Goal: Information Seeking & Learning: Compare options

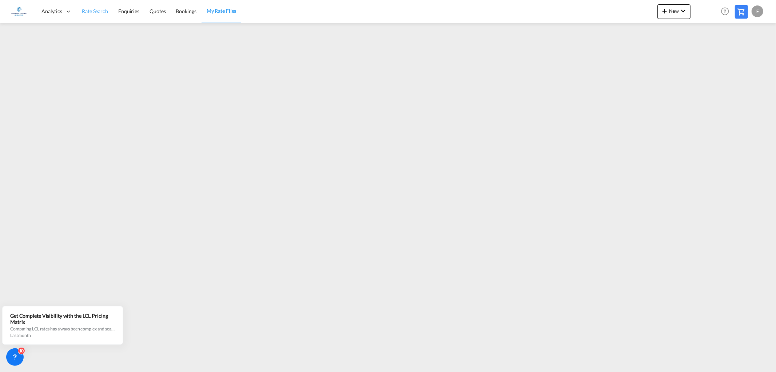
click at [94, 9] on span "Rate Search" at bounding box center [95, 11] width 26 height 6
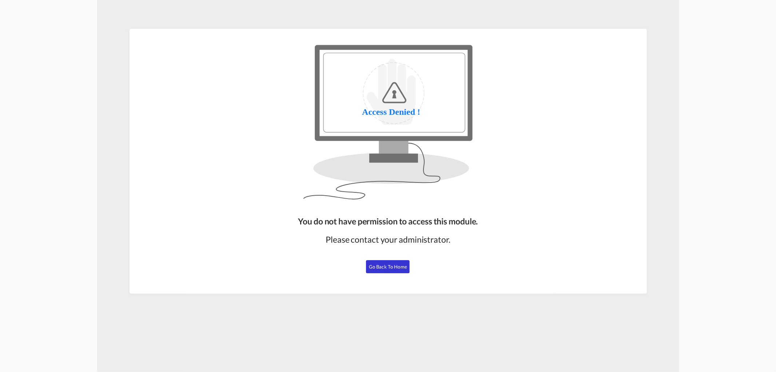
click at [396, 267] on span "Go Back to Home" at bounding box center [388, 266] width 38 height 6
click at [380, 267] on span "Go Back to Home" at bounding box center [388, 266] width 38 height 6
click at [389, 267] on span "Go Back to Home" at bounding box center [388, 266] width 38 height 6
